Goal: Transaction & Acquisition: Purchase product/service

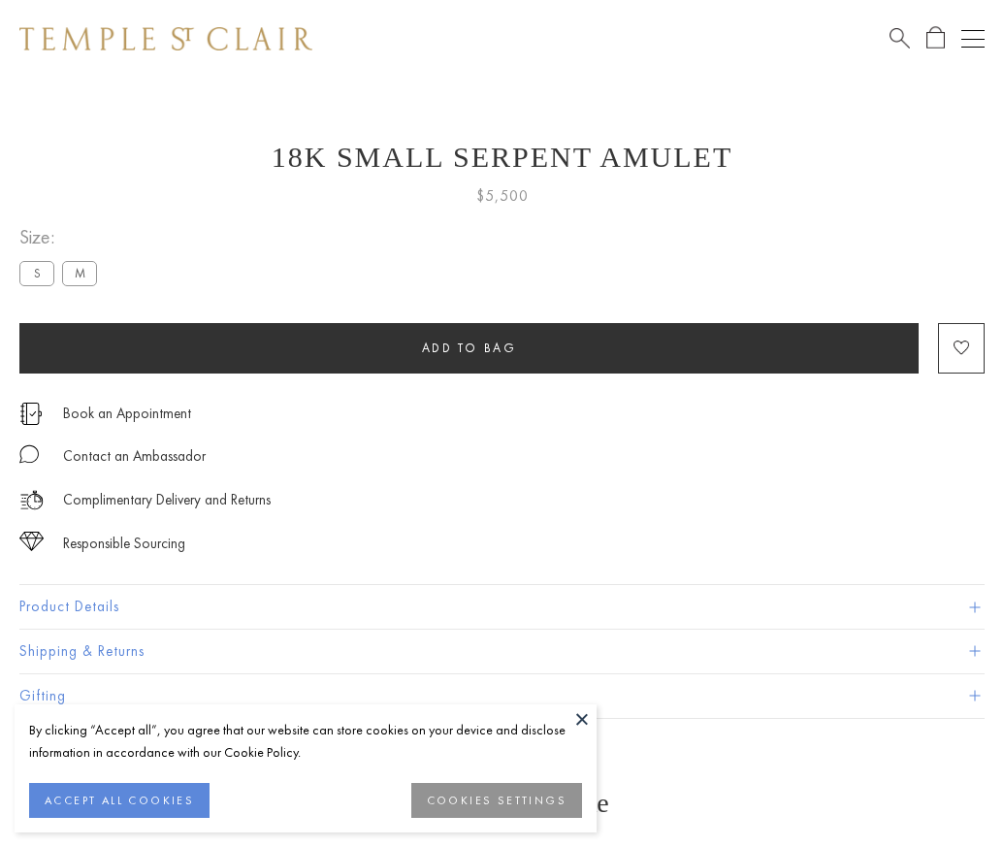
click at [468, 347] on span "Add to bag" at bounding box center [469, 347] width 95 height 16
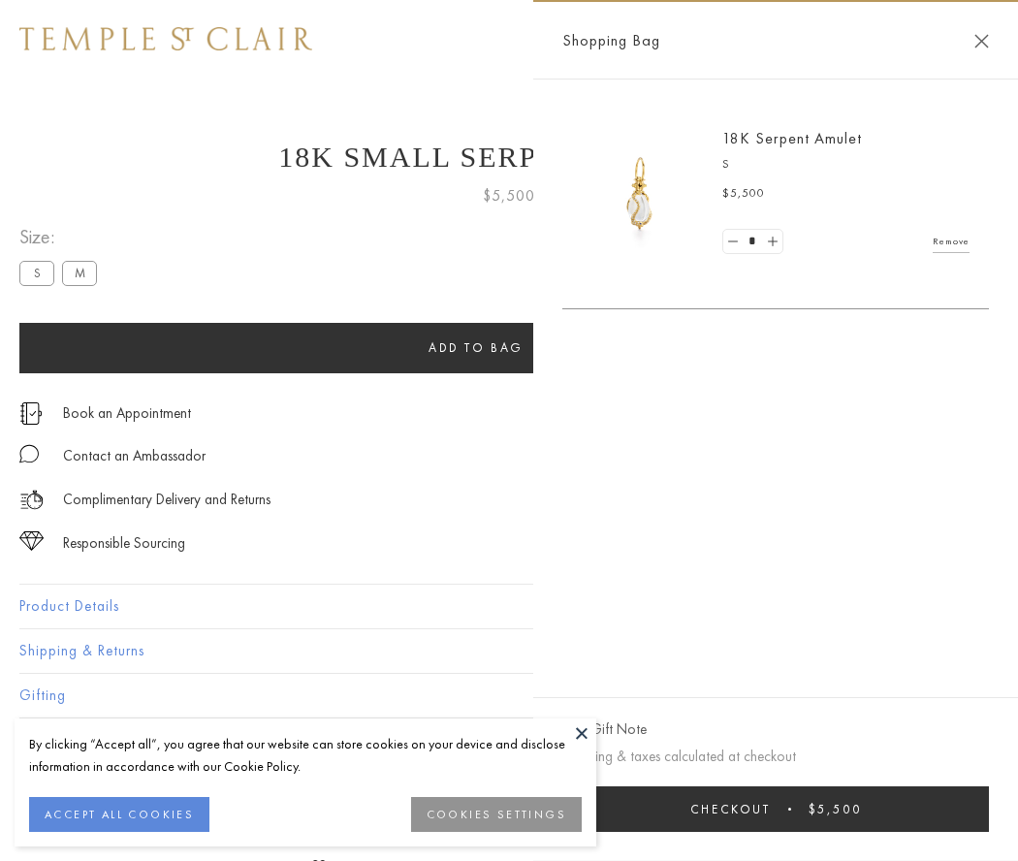
click at [824, 809] on button "Checkout $5,500" at bounding box center [775, 809] width 427 height 46
